Goal: Use online tool/utility: Utilize a website feature to perform a specific function

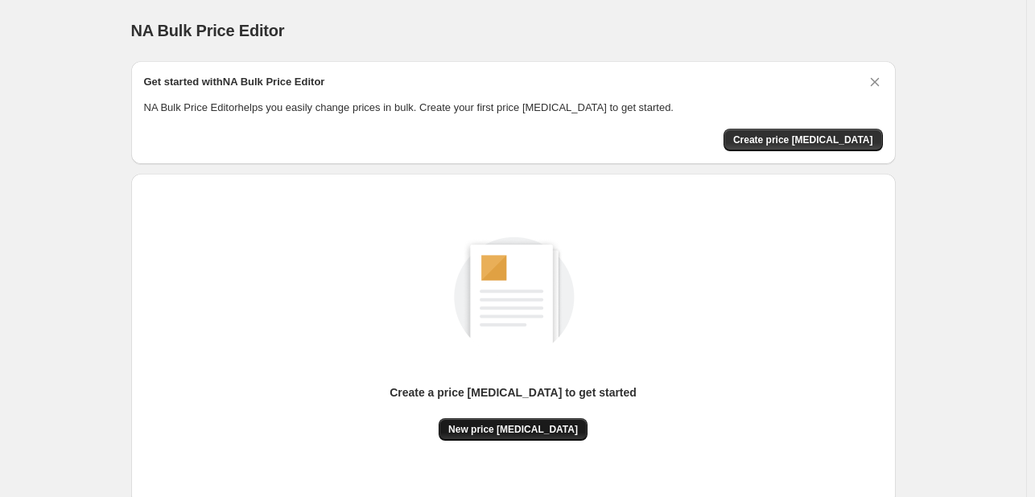
click at [515, 431] on span "New price change job" at bounding box center [513, 429] width 130 height 13
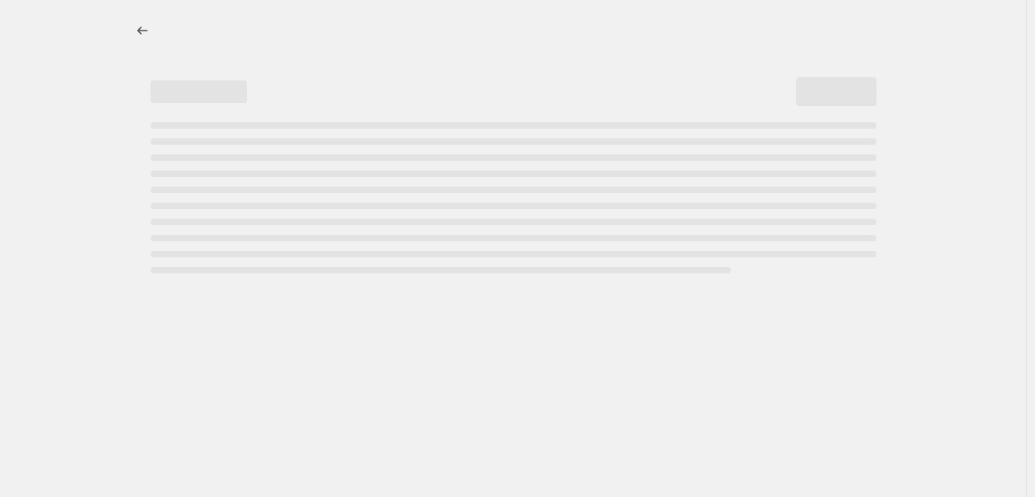
select select "percentage"
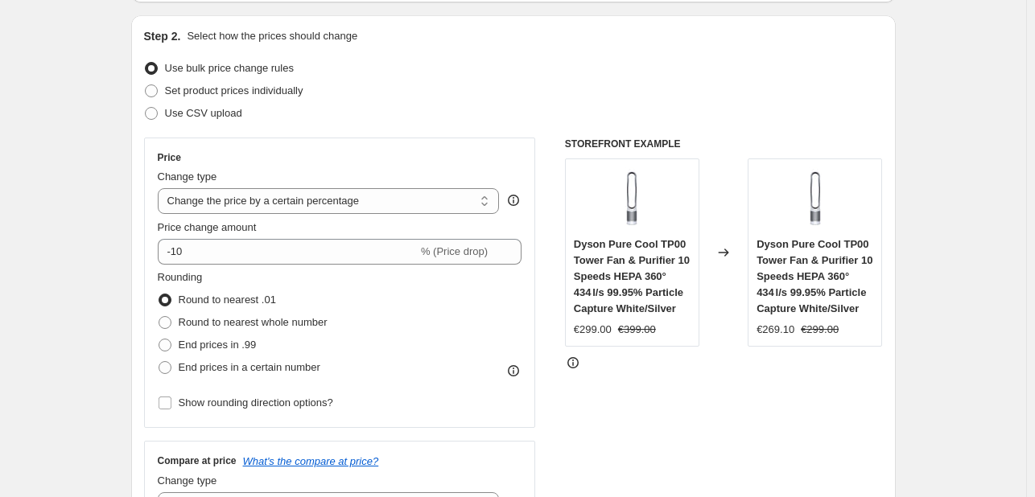
scroll to position [161, 0]
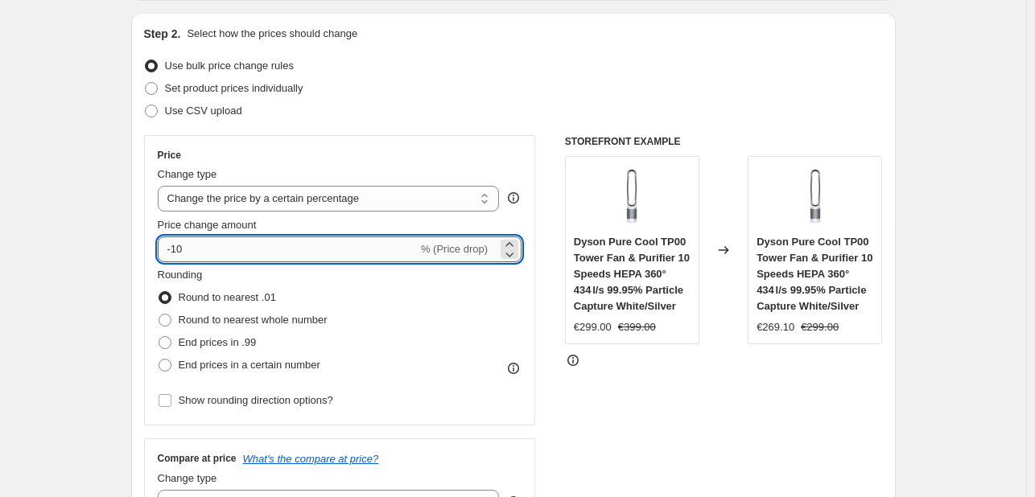
click at [327, 247] on input "-10" at bounding box center [288, 250] width 260 height 26
type input "-1"
type input "-2"
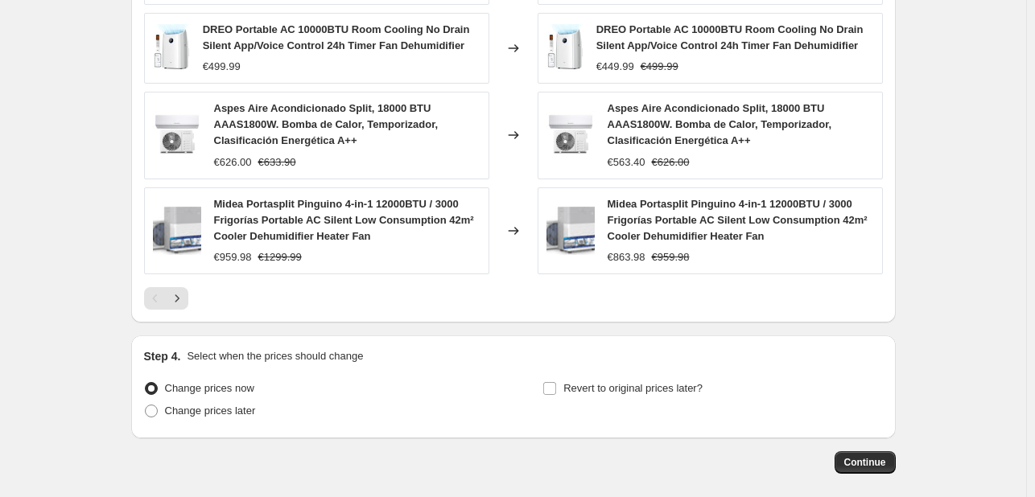
scroll to position [1201, 0]
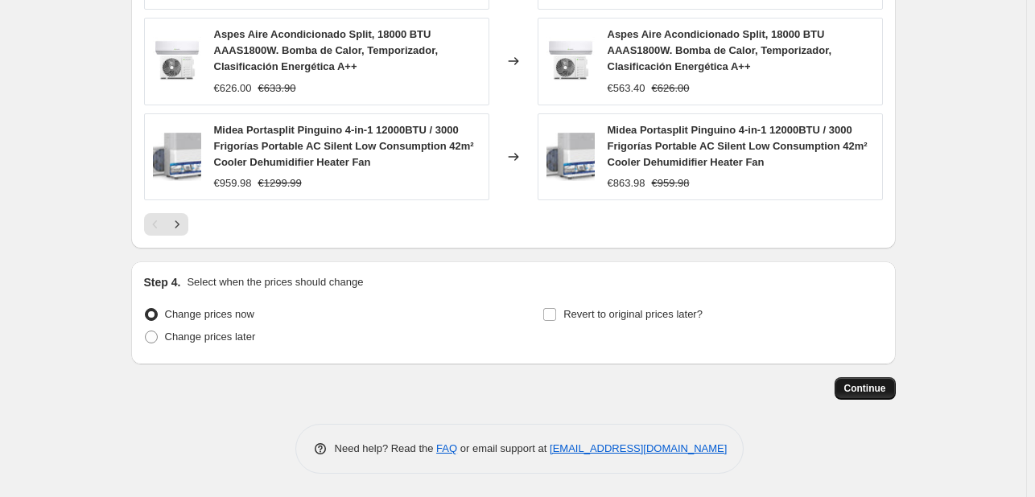
type input "-29"
click at [842, 390] on button "Continue" at bounding box center [865, 388] width 61 height 23
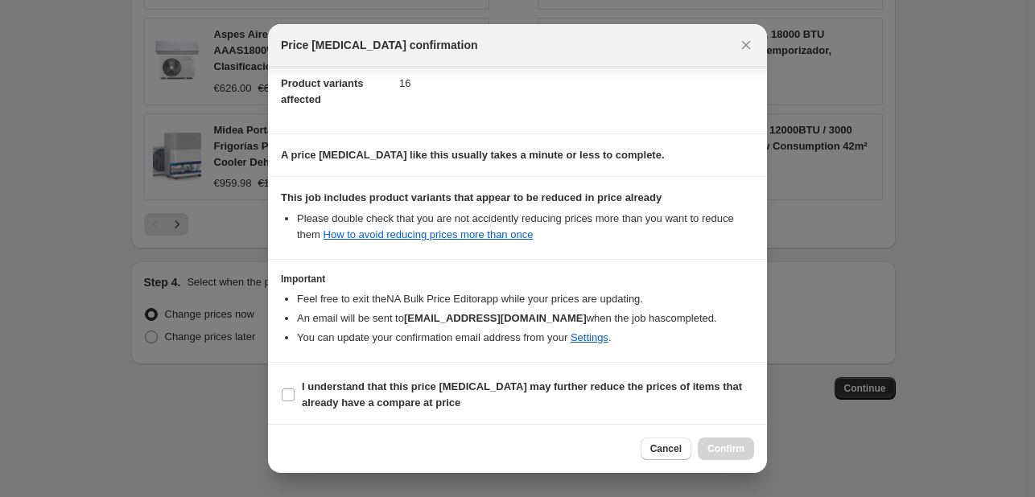
scroll to position [179, 0]
click at [284, 390] on input "I understand that this price change job may further reduce the prices of items …" at bounding box center [288, 393] width 13 height 13
checkbox input "true"
click at [730, 452] on span "Confirm" at bounding box center [725, 449] width 37 height 13
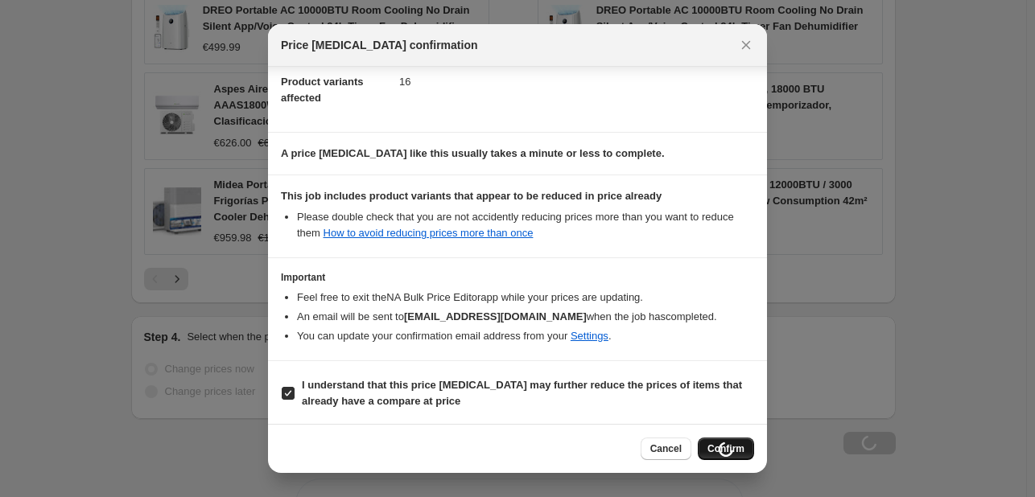
scroll to position [1256, 0]
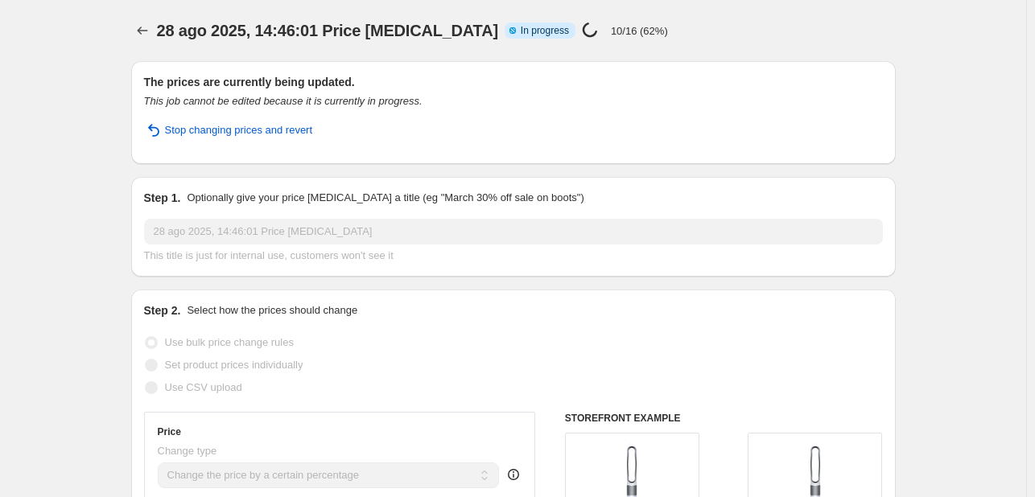
select select "percentage"
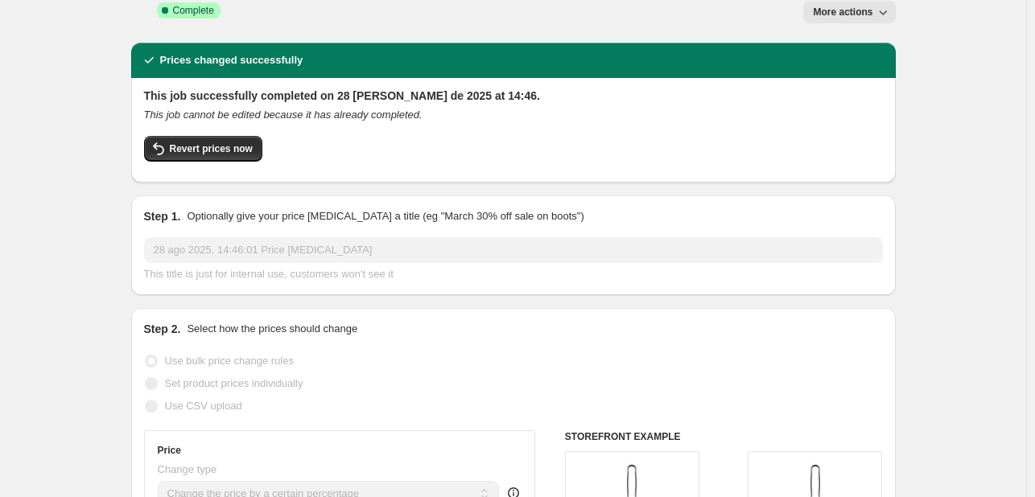
scroll to position [0, 0]
